Goal: Check status: Check status

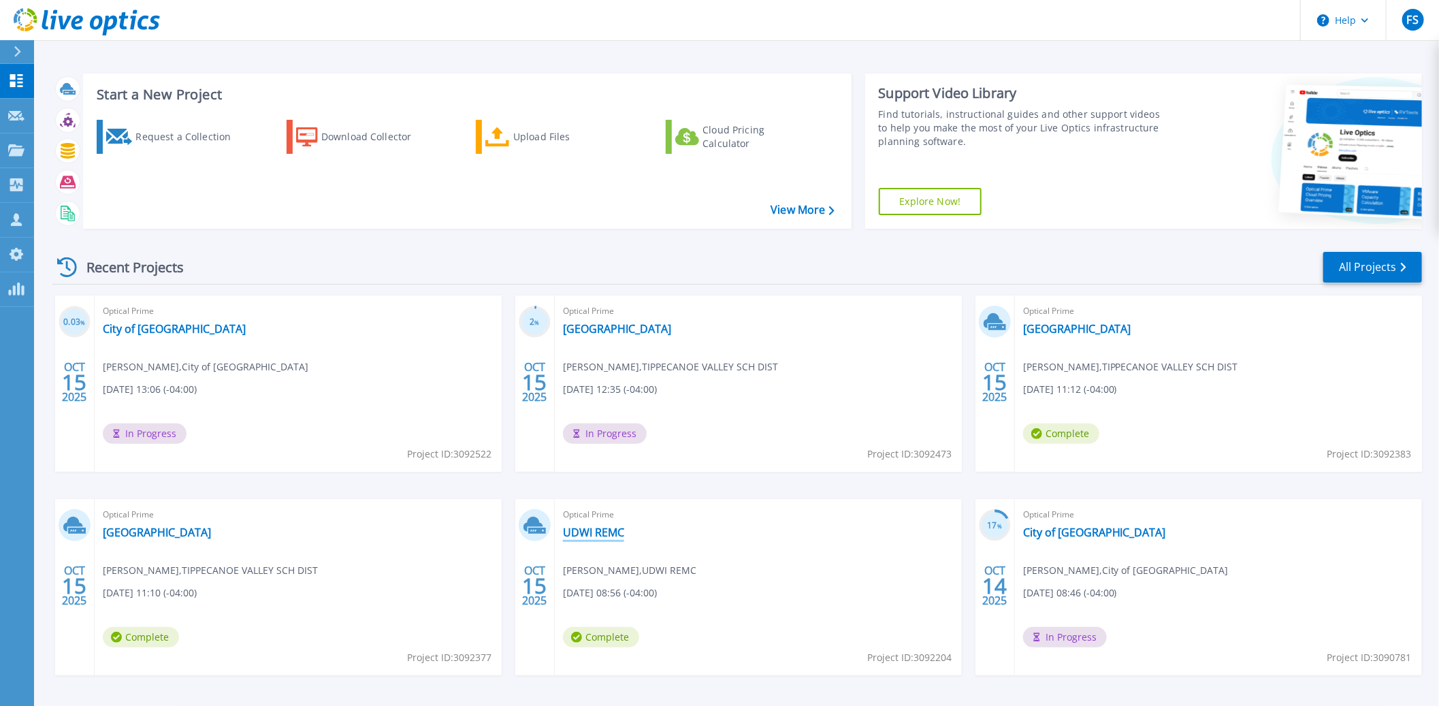
click at [601, 533] on link "UDWI REMC" at bounding box center [593, 533] width 61 height 14
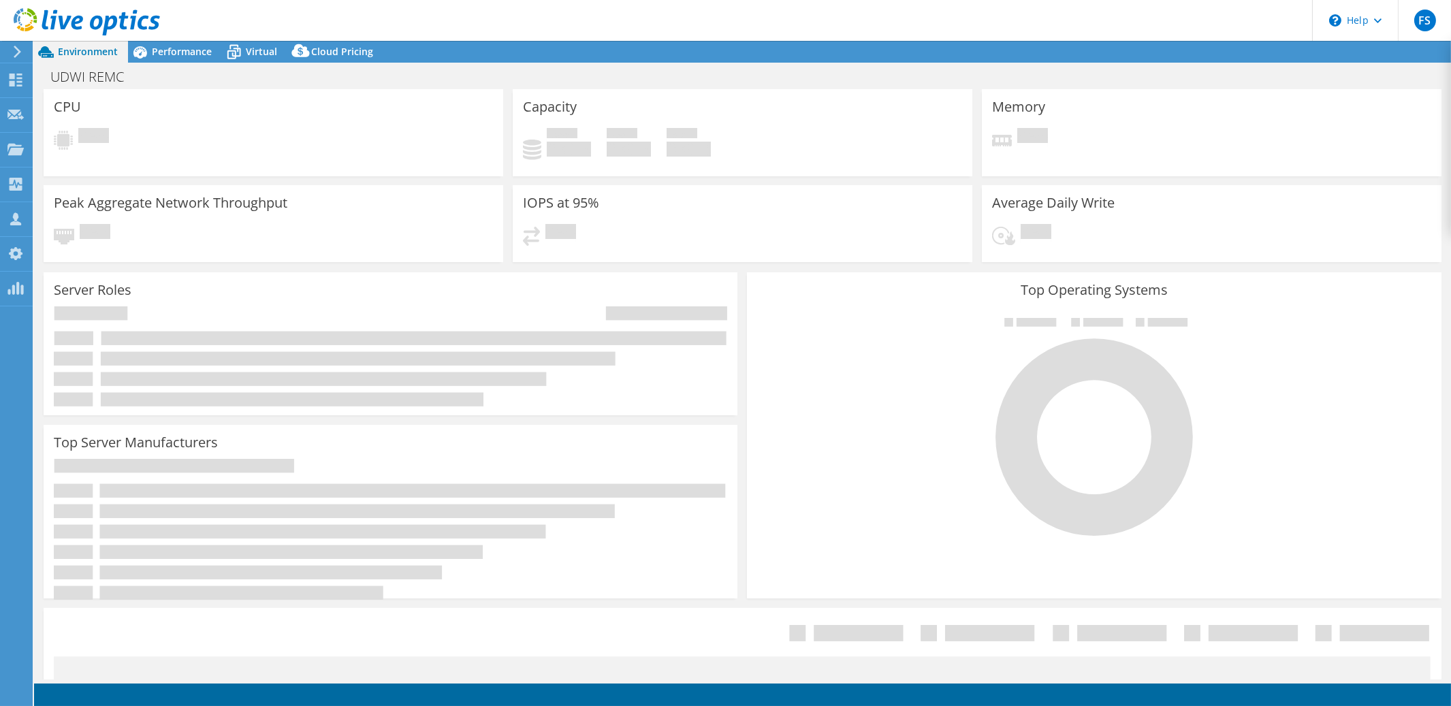
select select "USD"
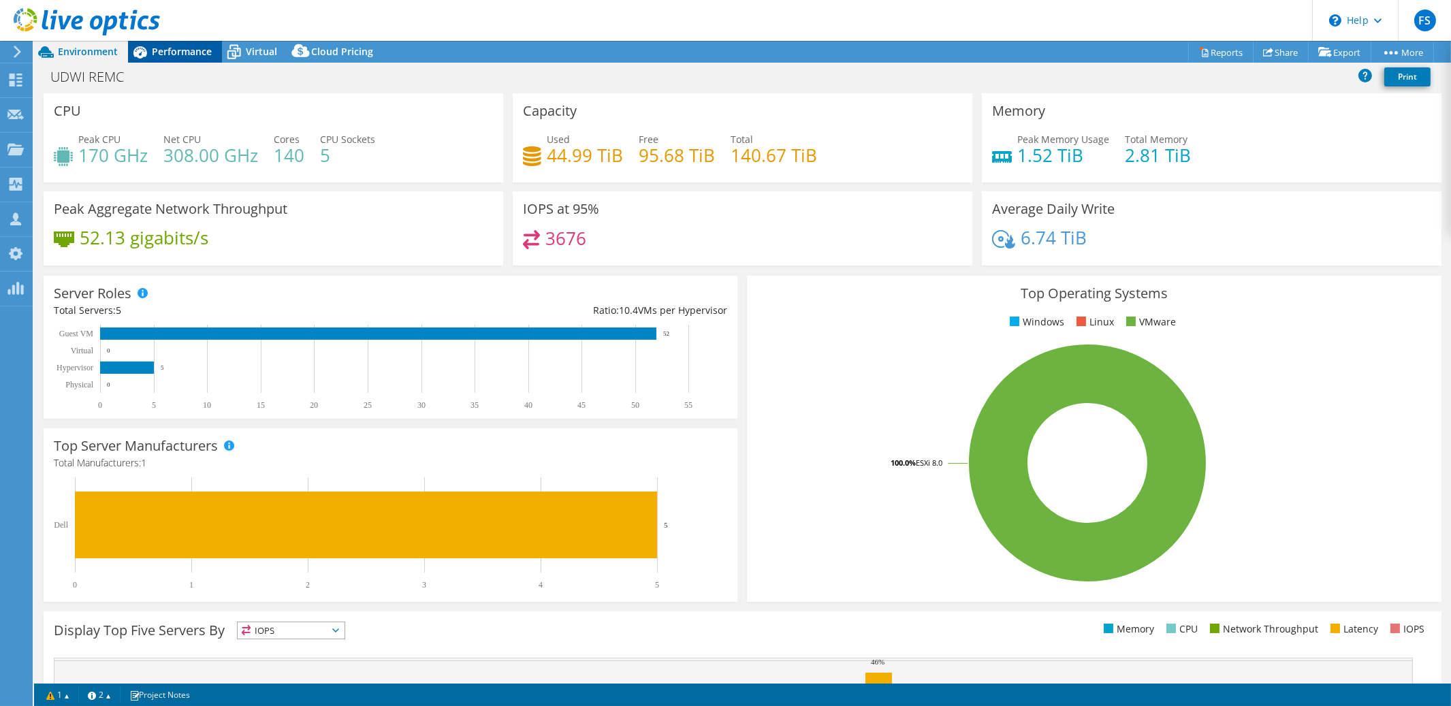
click at [189, 52] on span "Performance" at bounding box center [182, 51] width 60 height 13
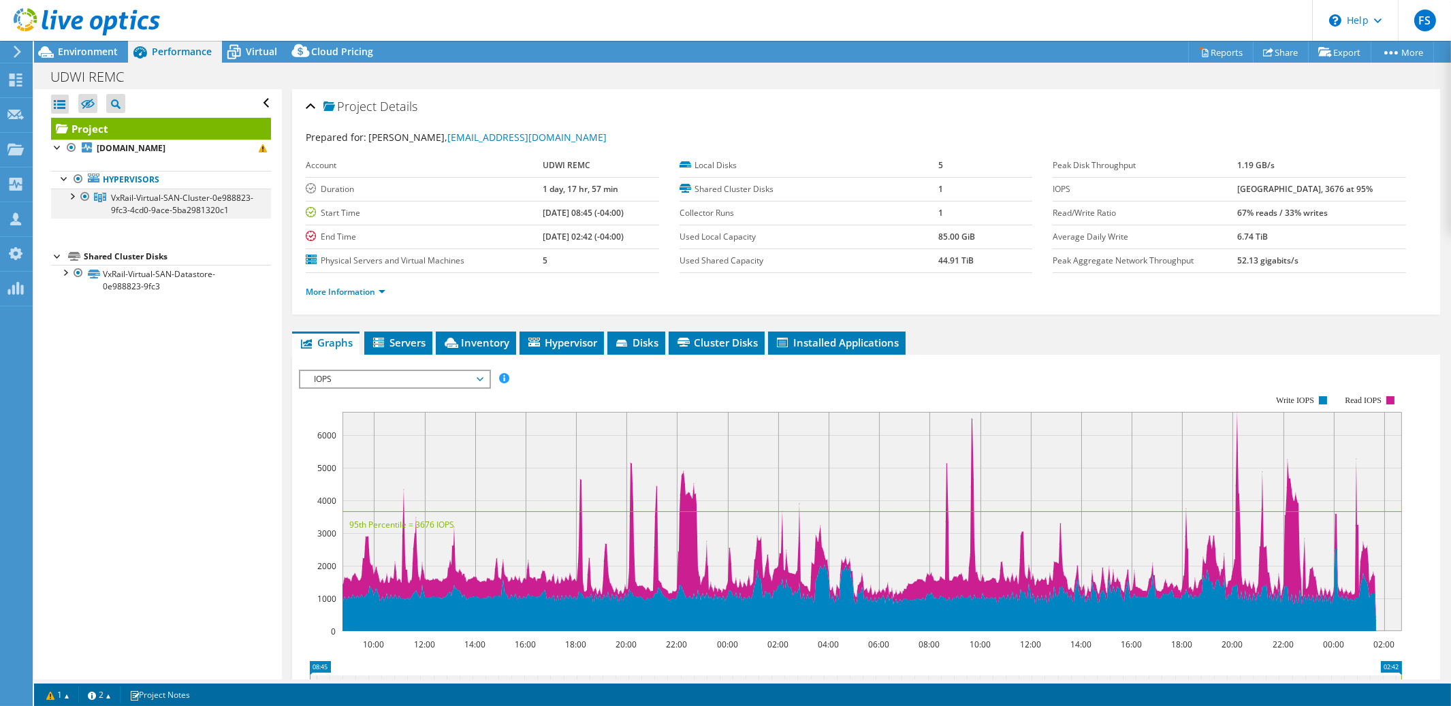
click at [71, 196] on div at bounding box center [72, 196] width 14 height 14
click at [70, 196] on div at bounding box center [72, 196] width 14 height 14
click at [80, 54] on span "Environment" at bounding box center [88, 51] width 60 height 13
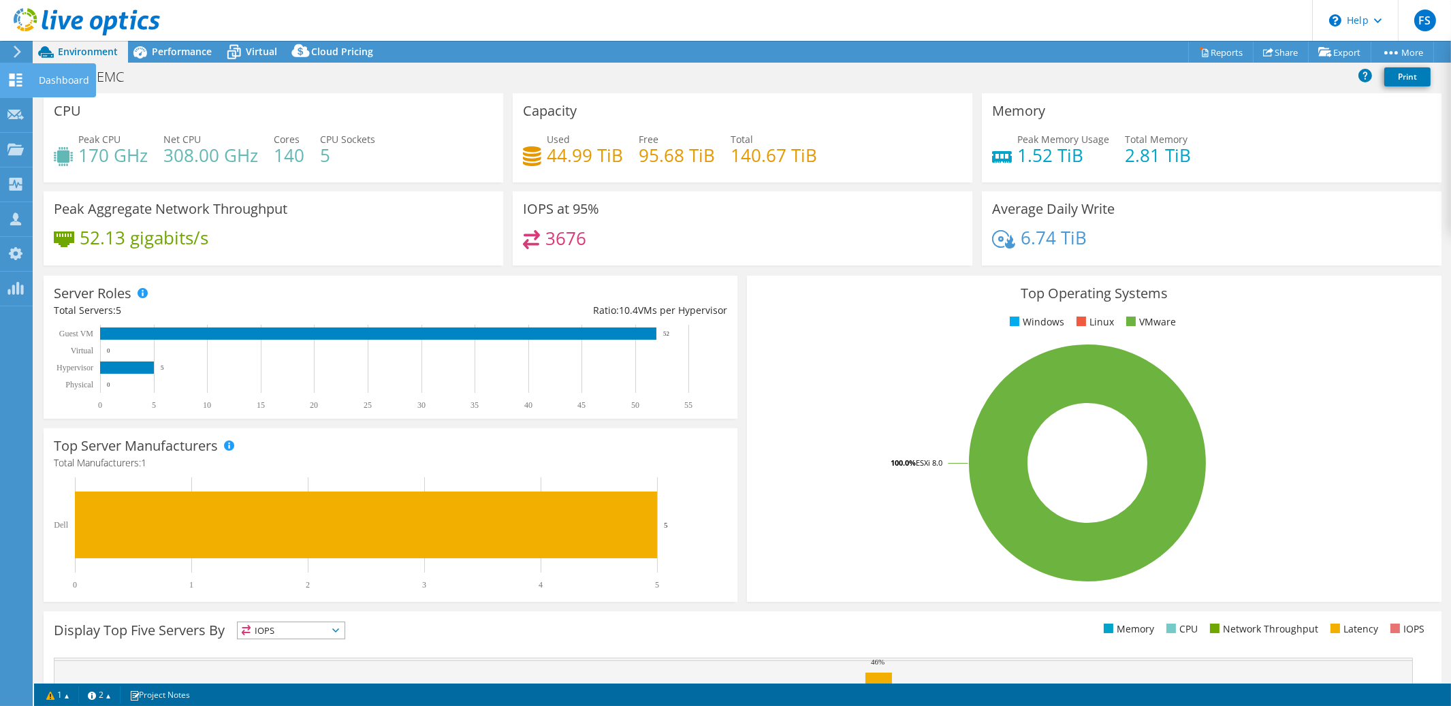
click at [11, 74] on use at bounding box center [16, 80] width 13 height 13
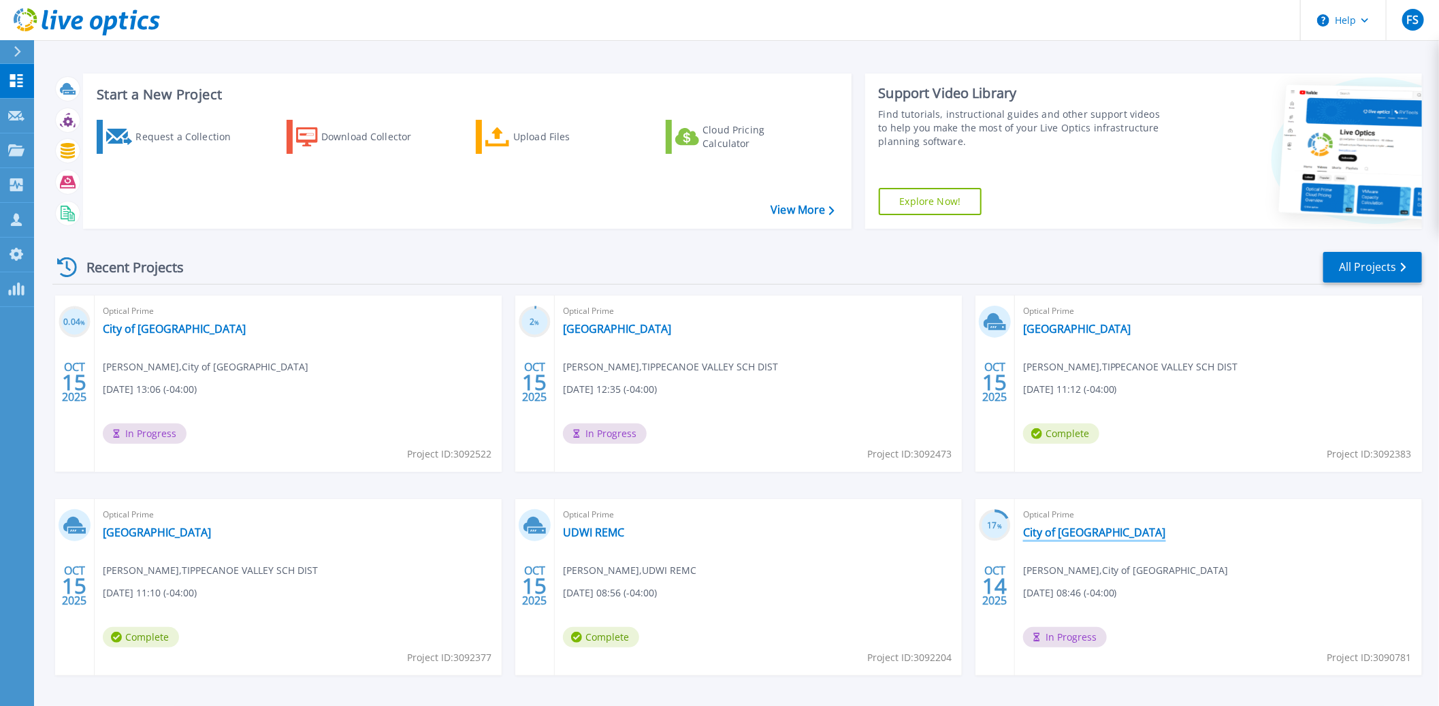
click at [1083, 533] on link "City of Midland MI" at bounding box center [1094, 533] width 143 height 14
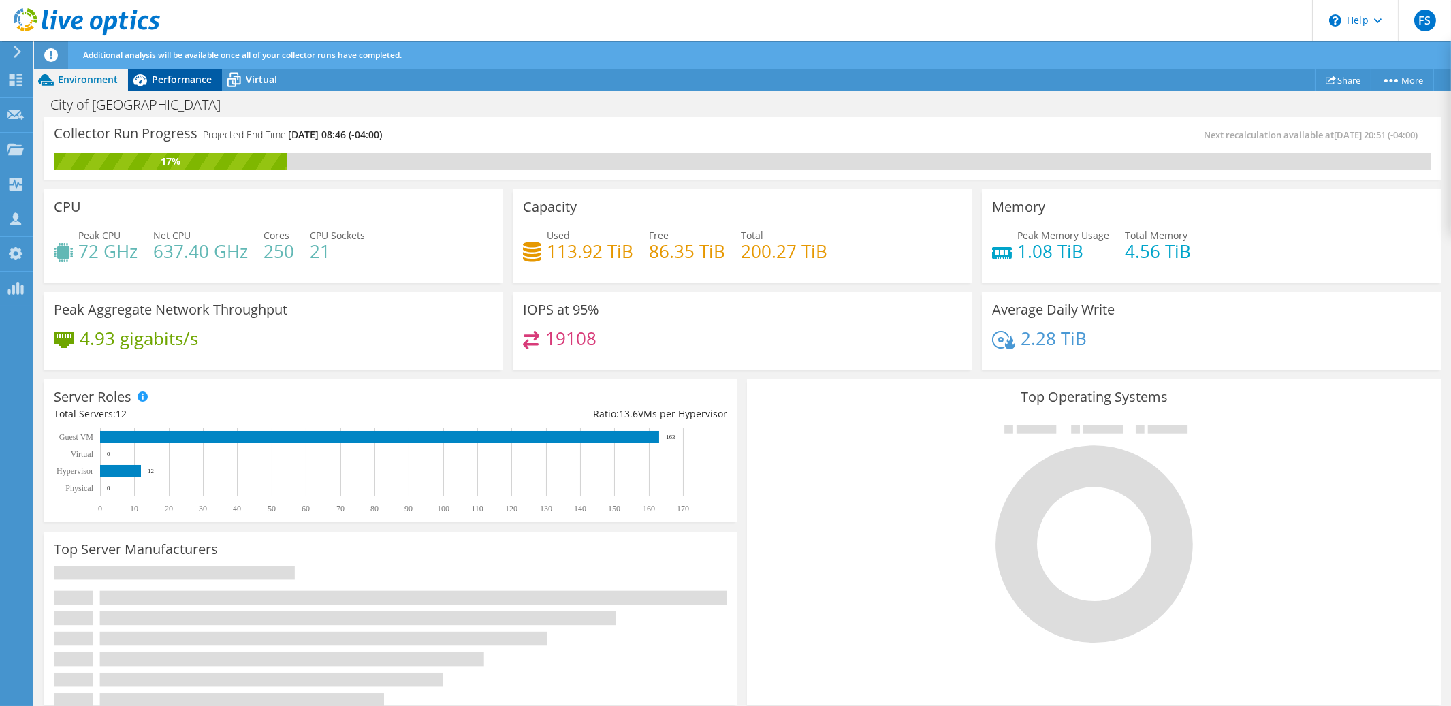
click at [188, 84] on span "Performance" at bounding box center [182, 79] width 60 height 13
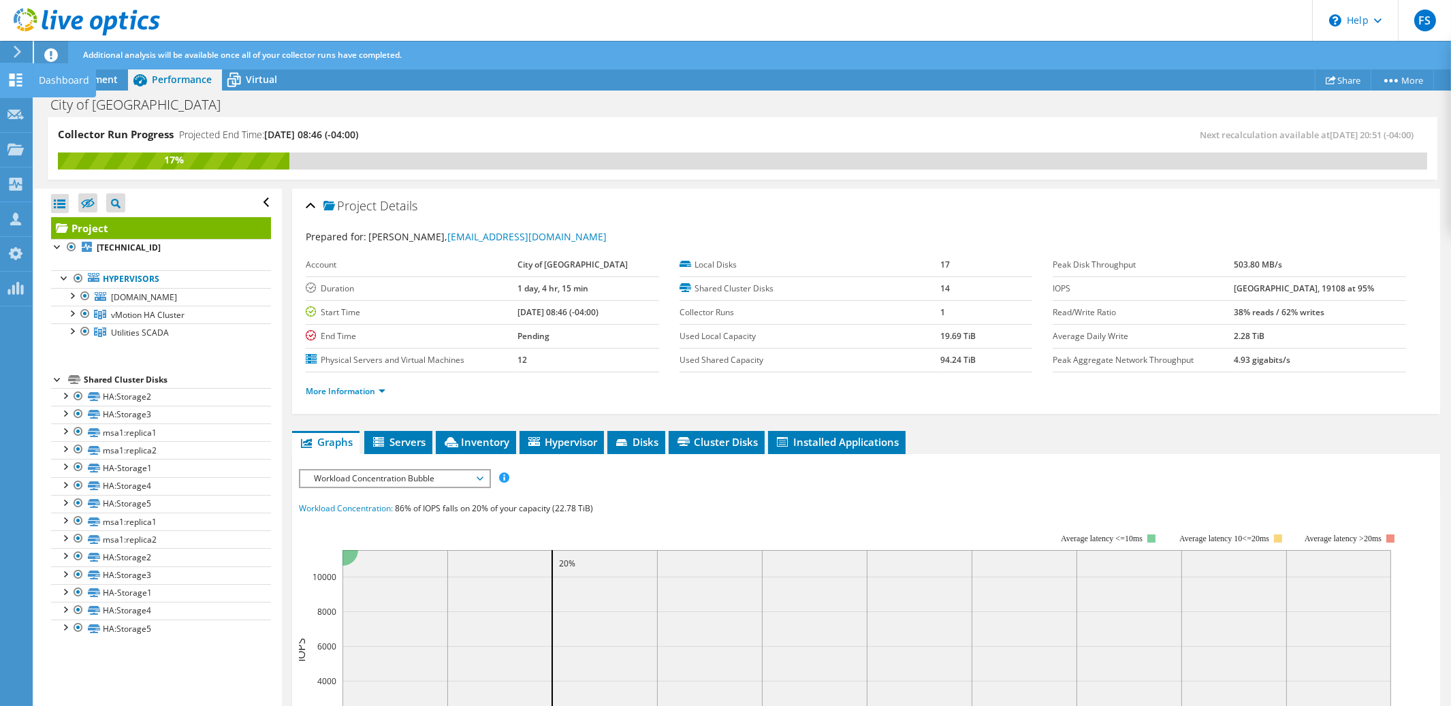
click at [11, 87] on div at bounding box center [15, 81] width 16 height 15
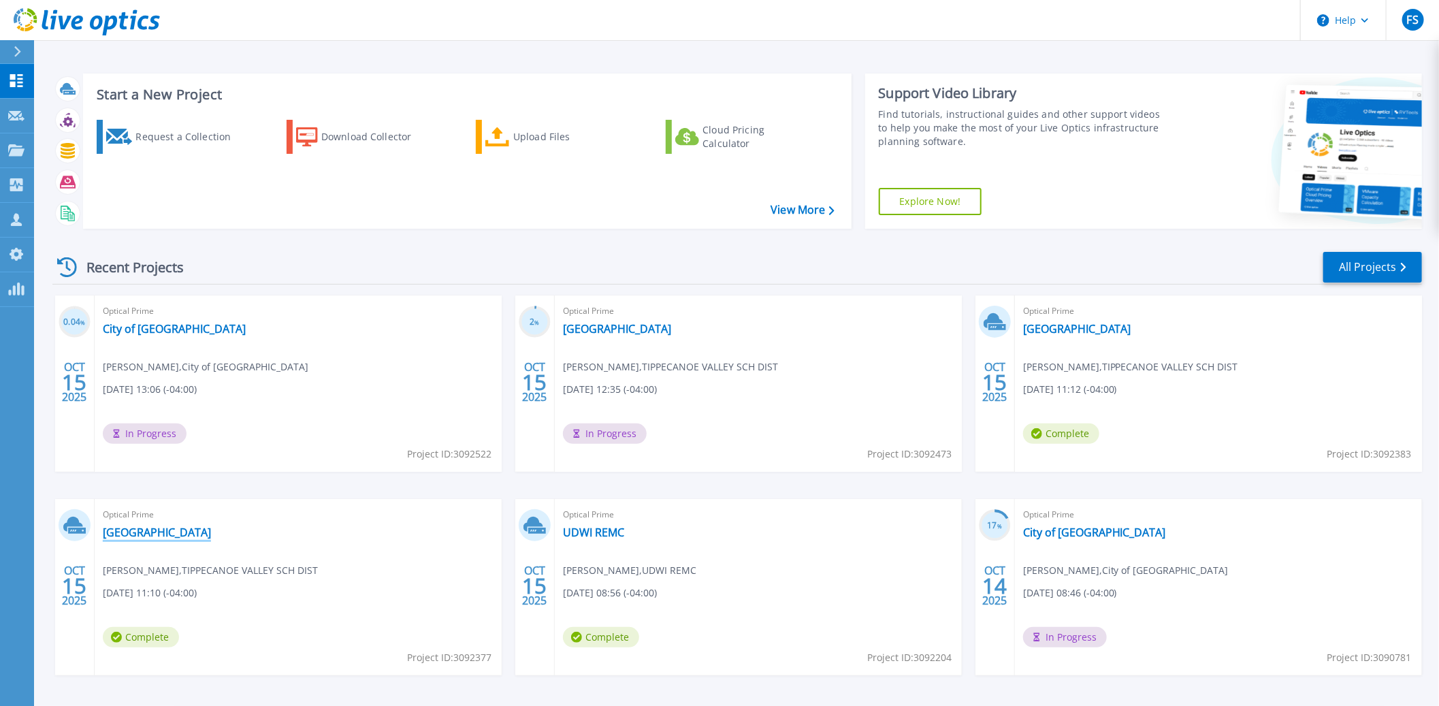
click at [185, 534] on link "[GEOGRAPHIC_DATA]" at bounding box center [157, 533] width 108 height 14
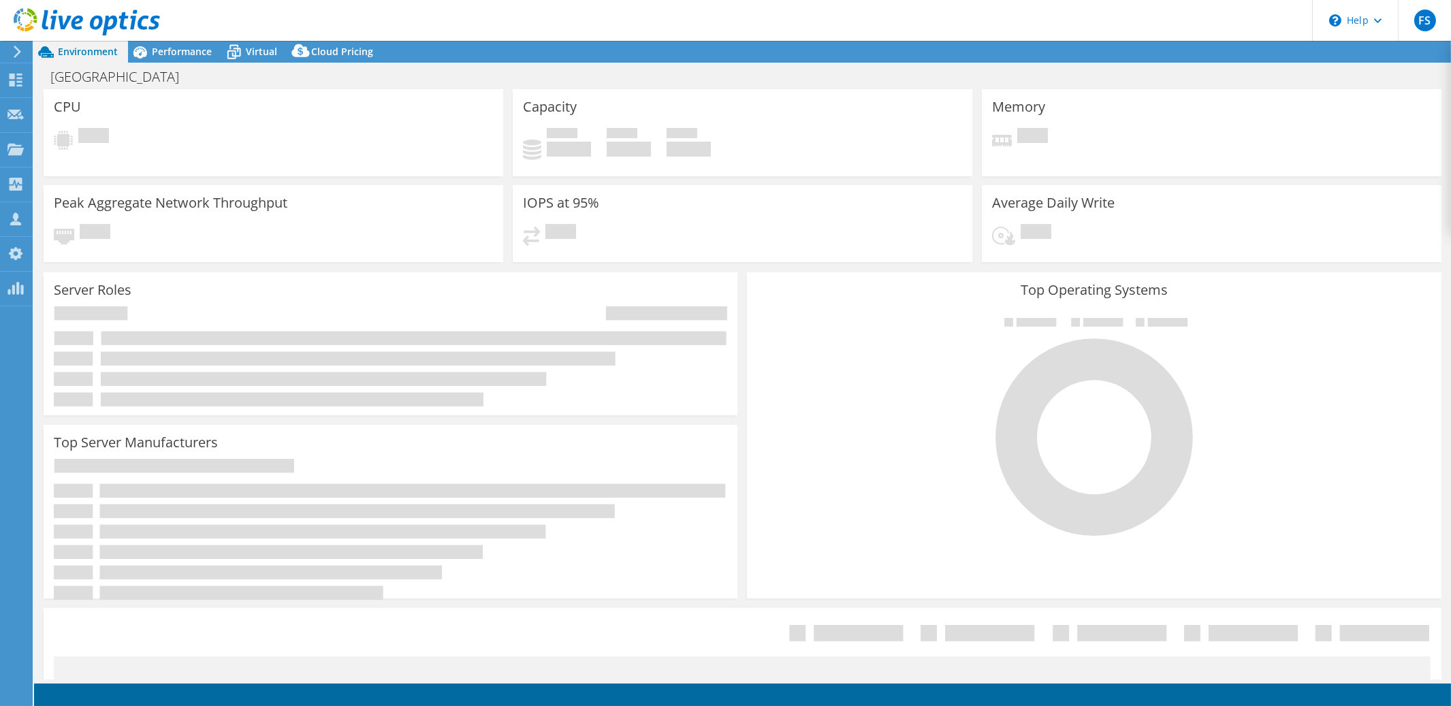
select select "USD"
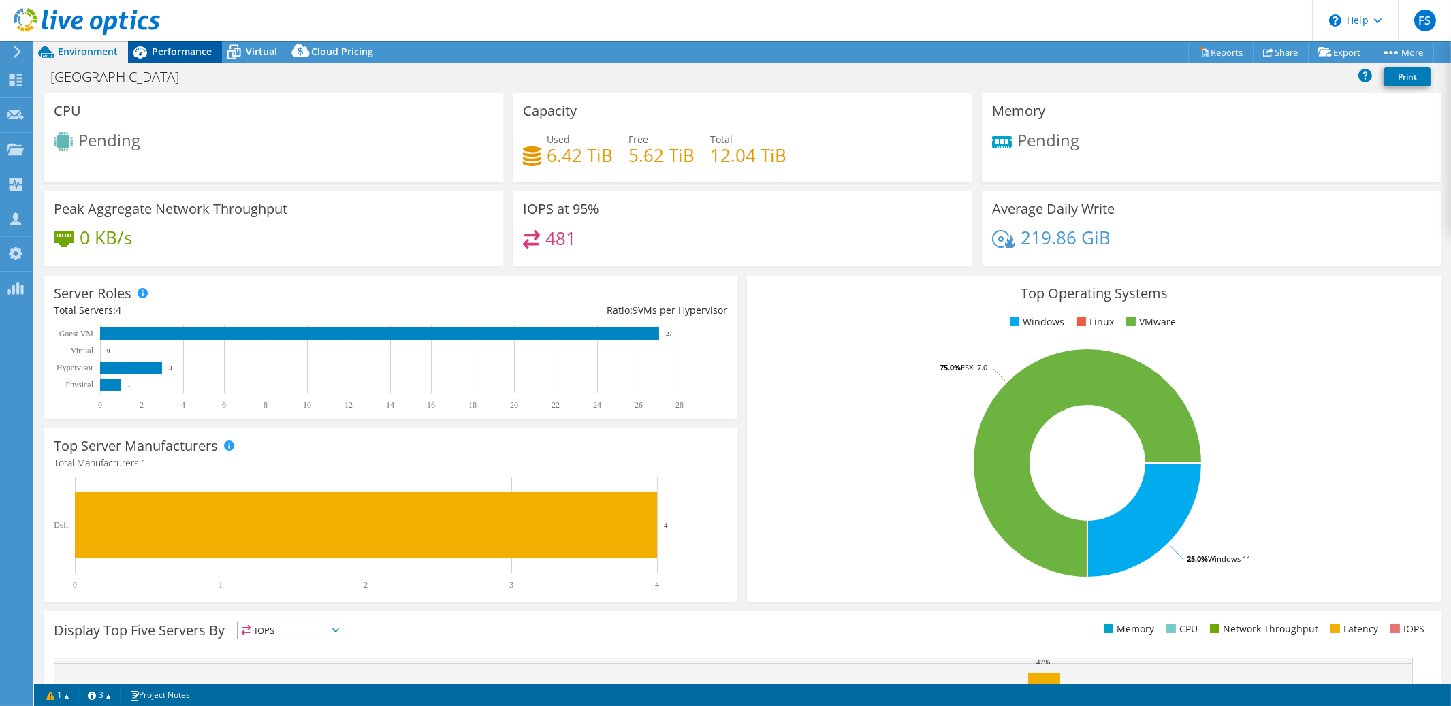
click at [172, 52] on span "Performance" at bounding box center [182, 51] width 60 height 13
